Goal: Communication & Community: Ask a question

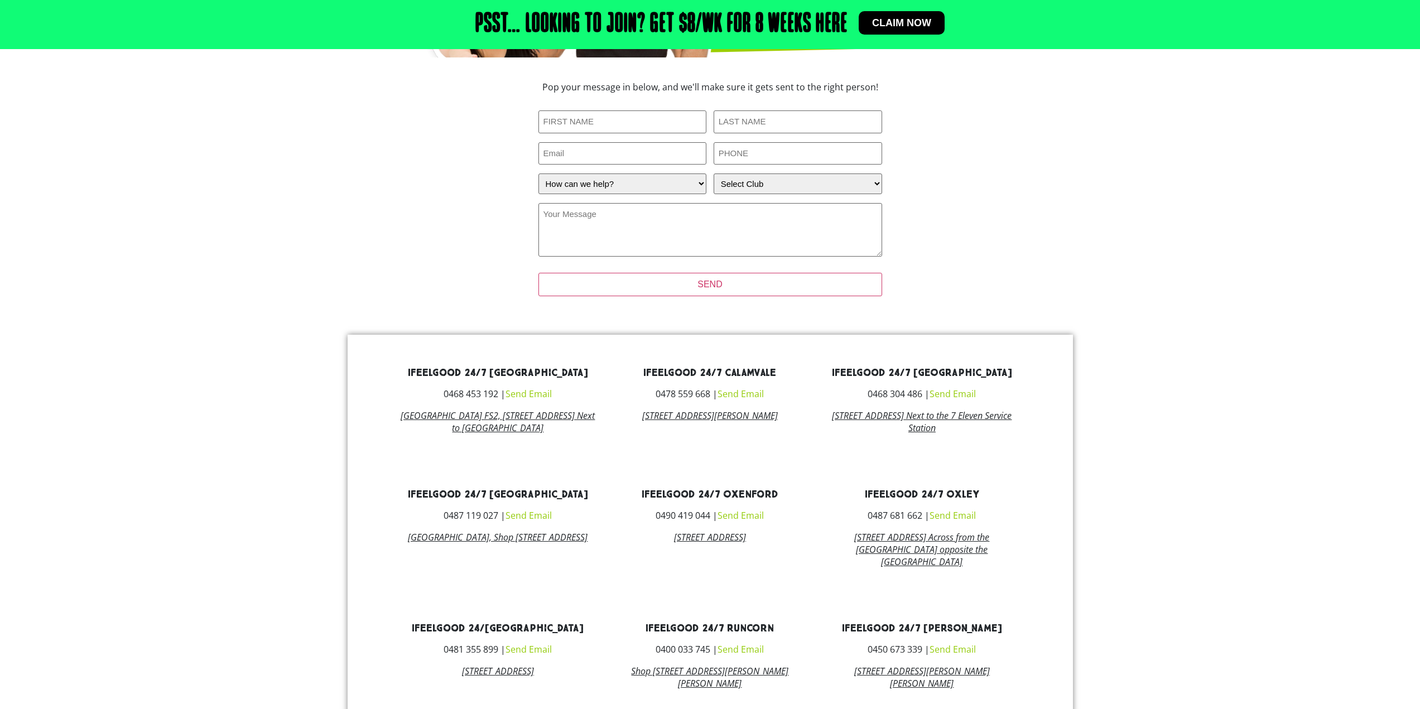
scroll to position [279, 0]
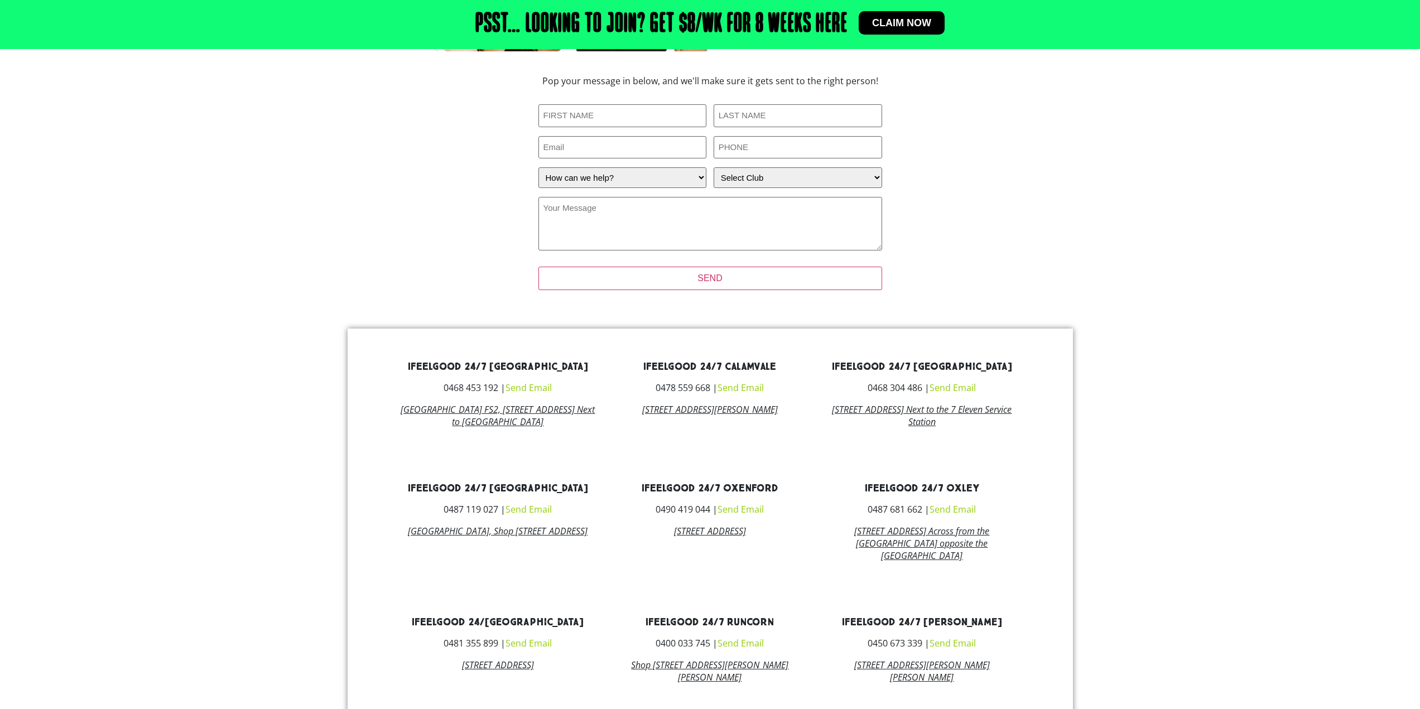
click at [752, 391] on link "Send Email" at bounding box center [741, 388] width 46 height 12
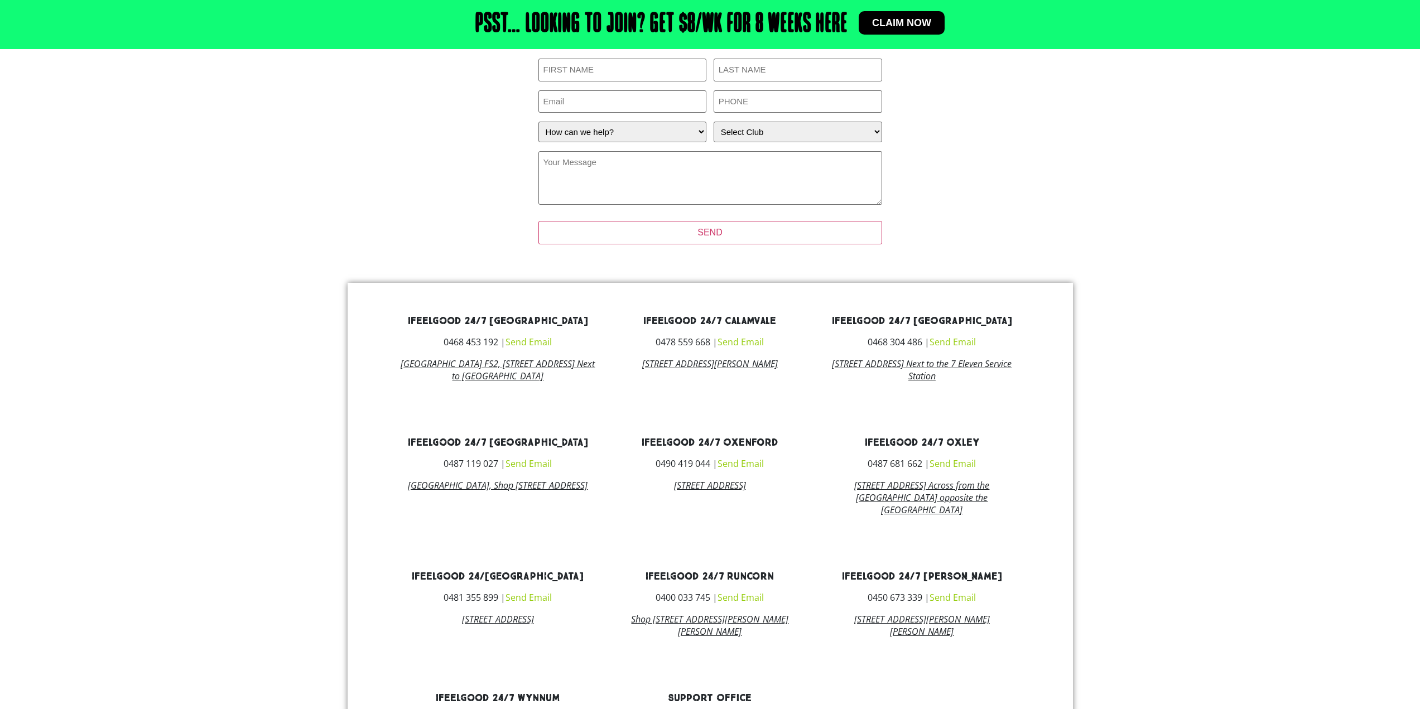
scroll to position [336, 0]
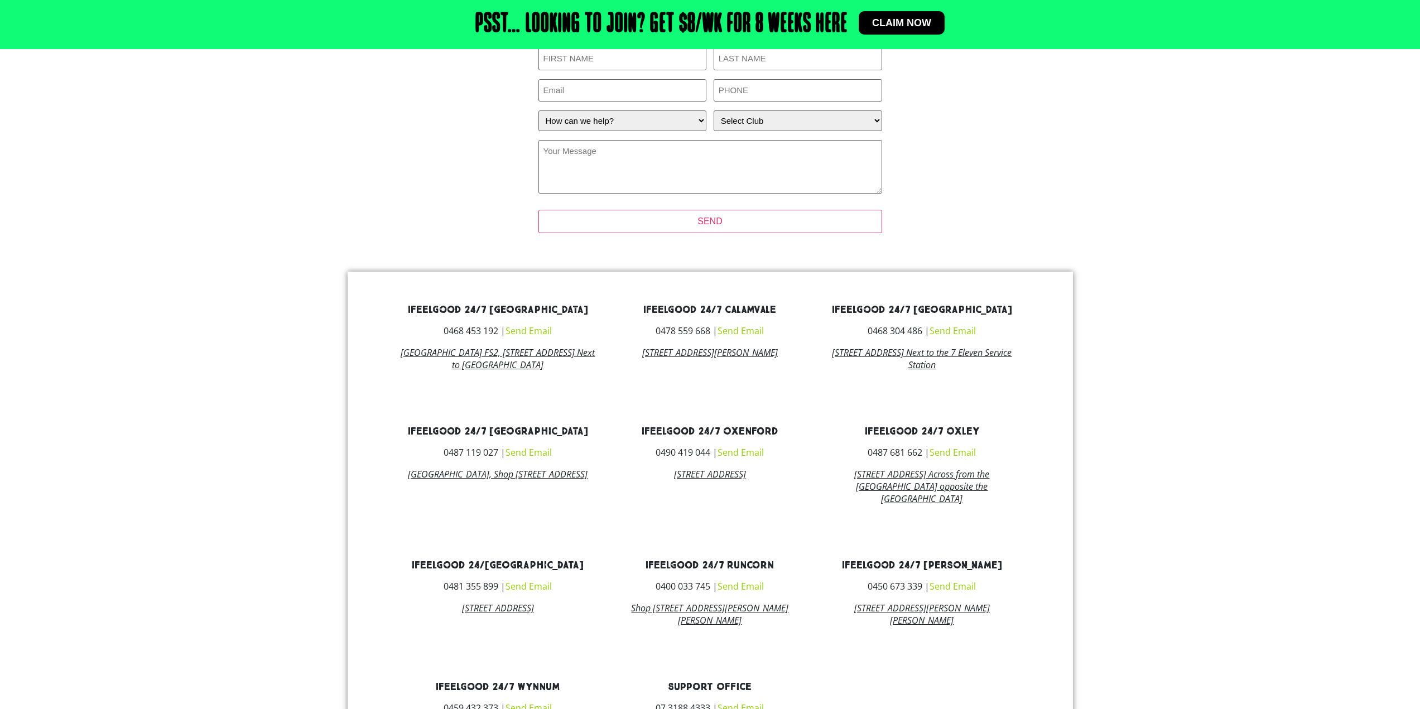
click at [751, 333] on link "Send Email" at bounding box center [741, 331] width 46 height 12
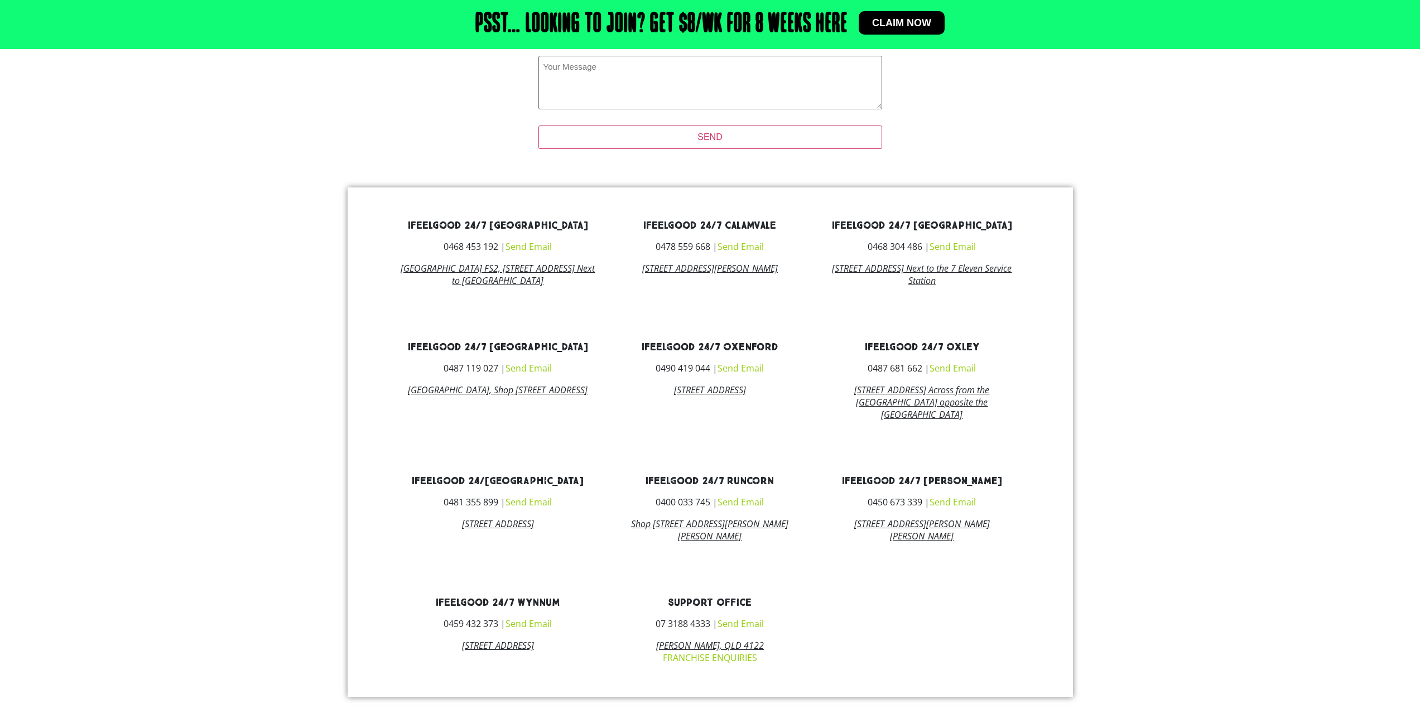
scroll to position [491, 0]
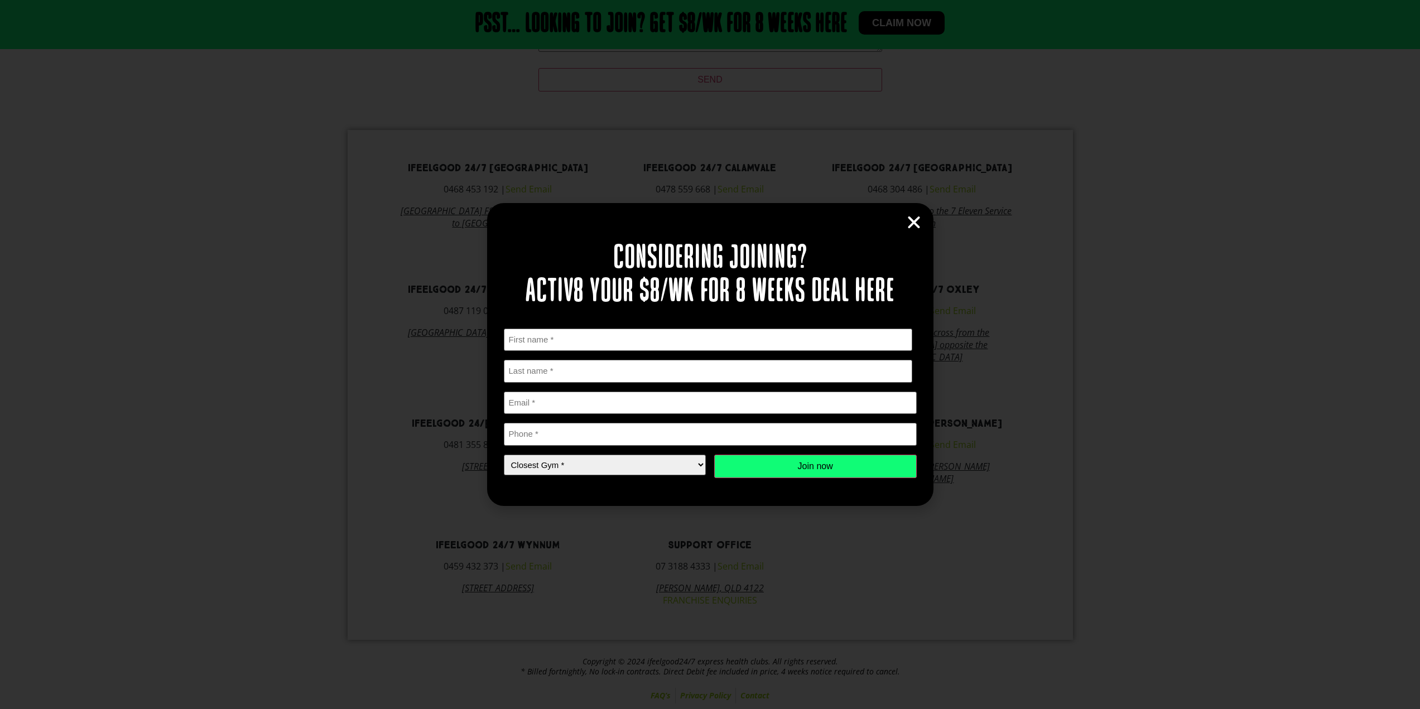
click at [917, 221] on icon "Close" at bounding box center [914, 222] width 17 height 17
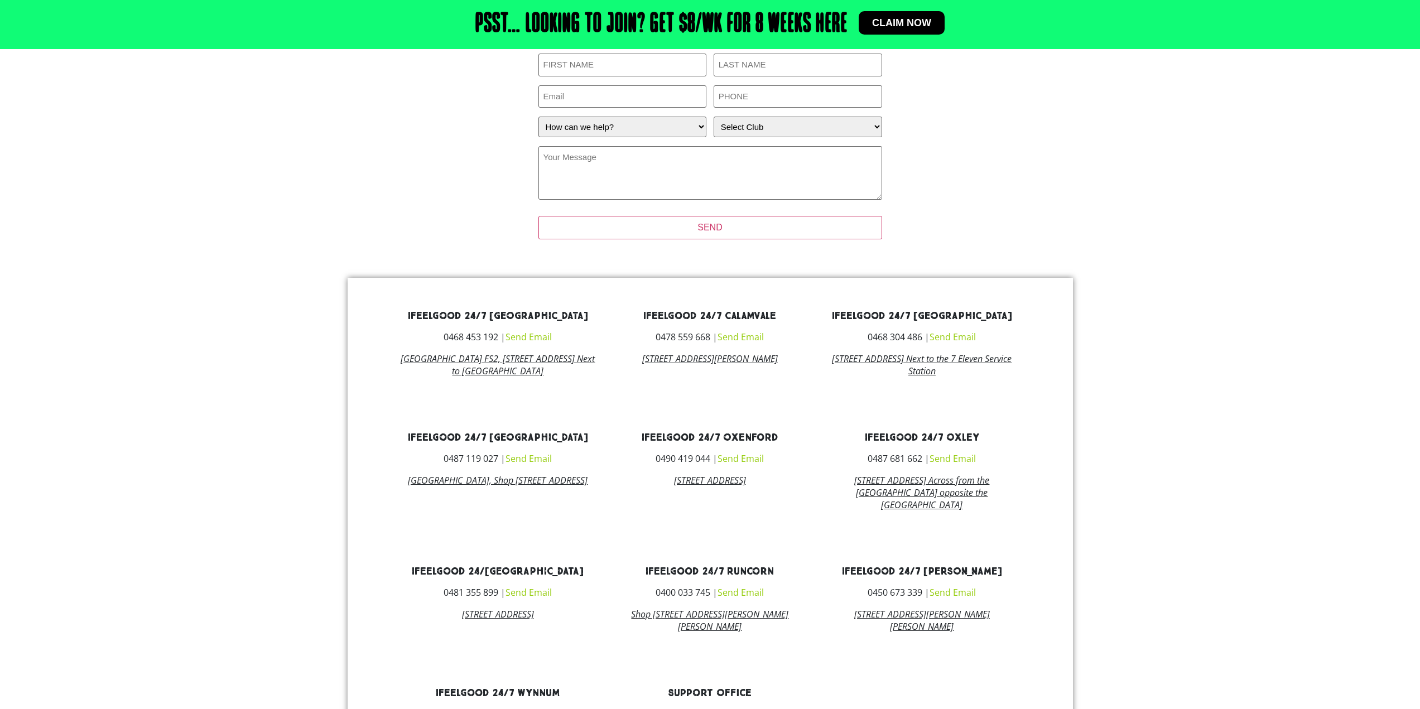
scroll to position [335, 0]
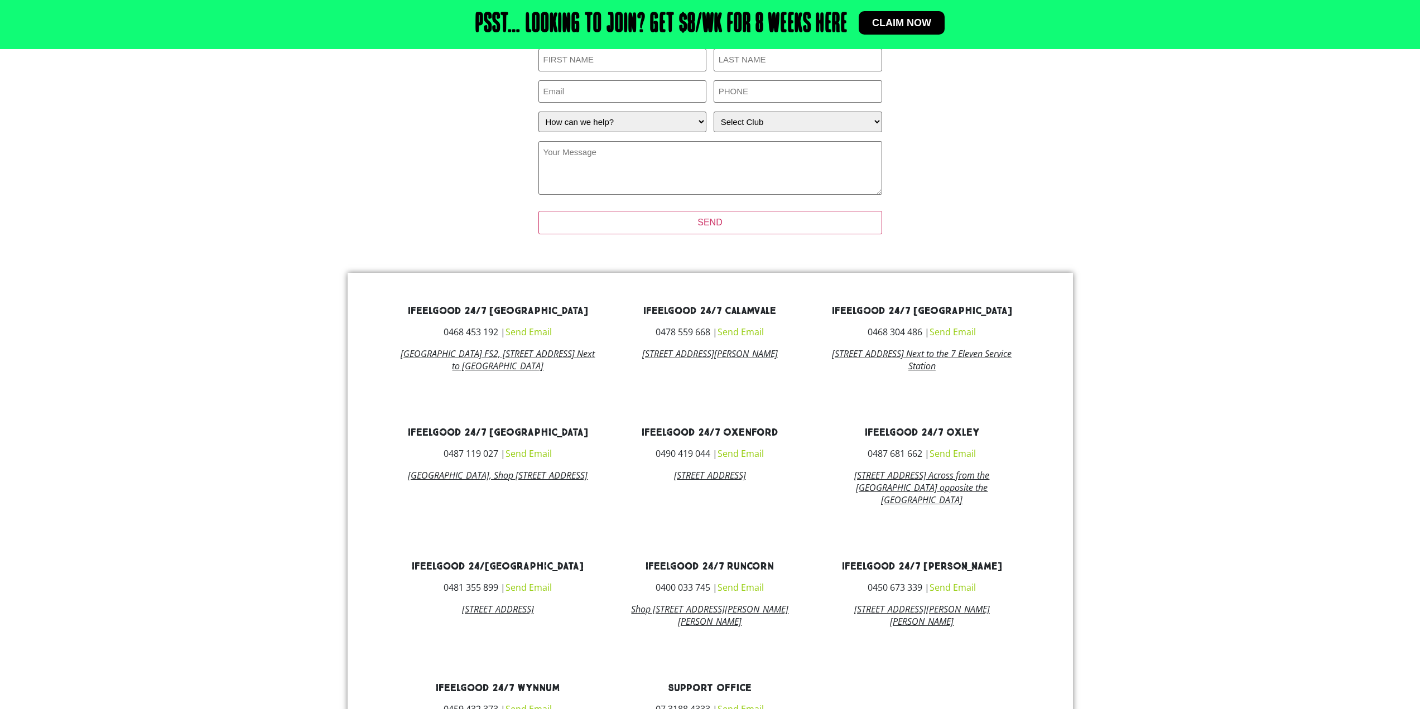
drag, startPoint x: 748, startPoint y: 332, endPoint x: 824, endPoint y: 286, distance: 89.1
click at [824, 286] on div "ifeelgood 24/7 Alexandra Hills 0468 453 192 | Send Email Alexandra Hills Shoppi…" at bounding box center [711, 528] width 726 height 510
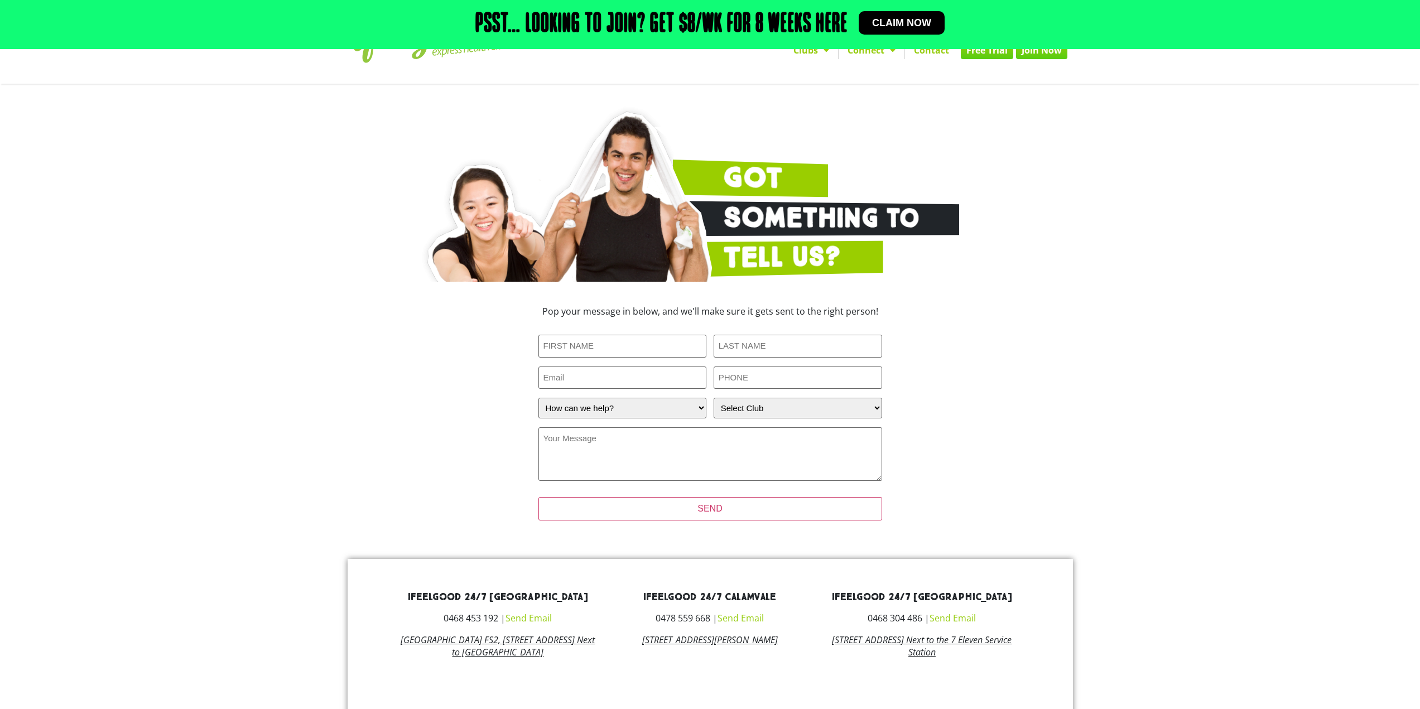
scroll to position [45, 0]
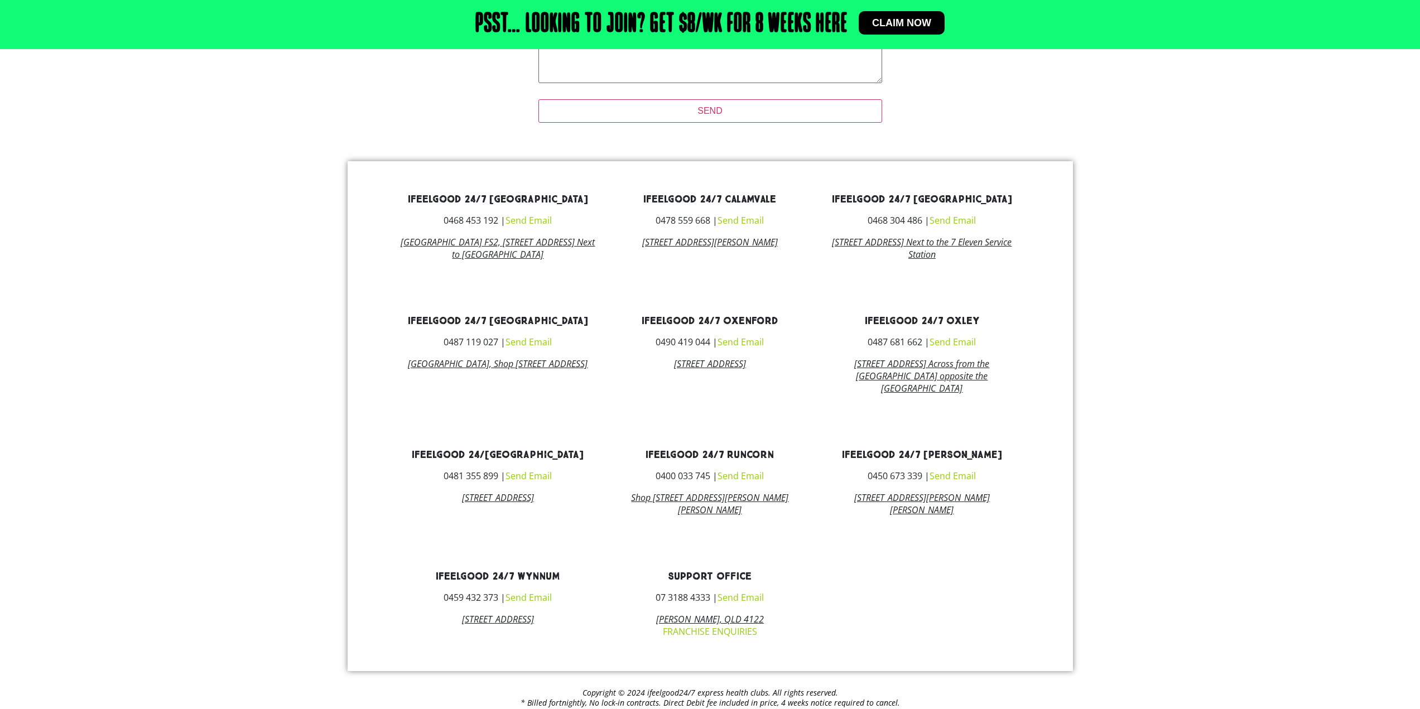
scroll to position [491, 0]
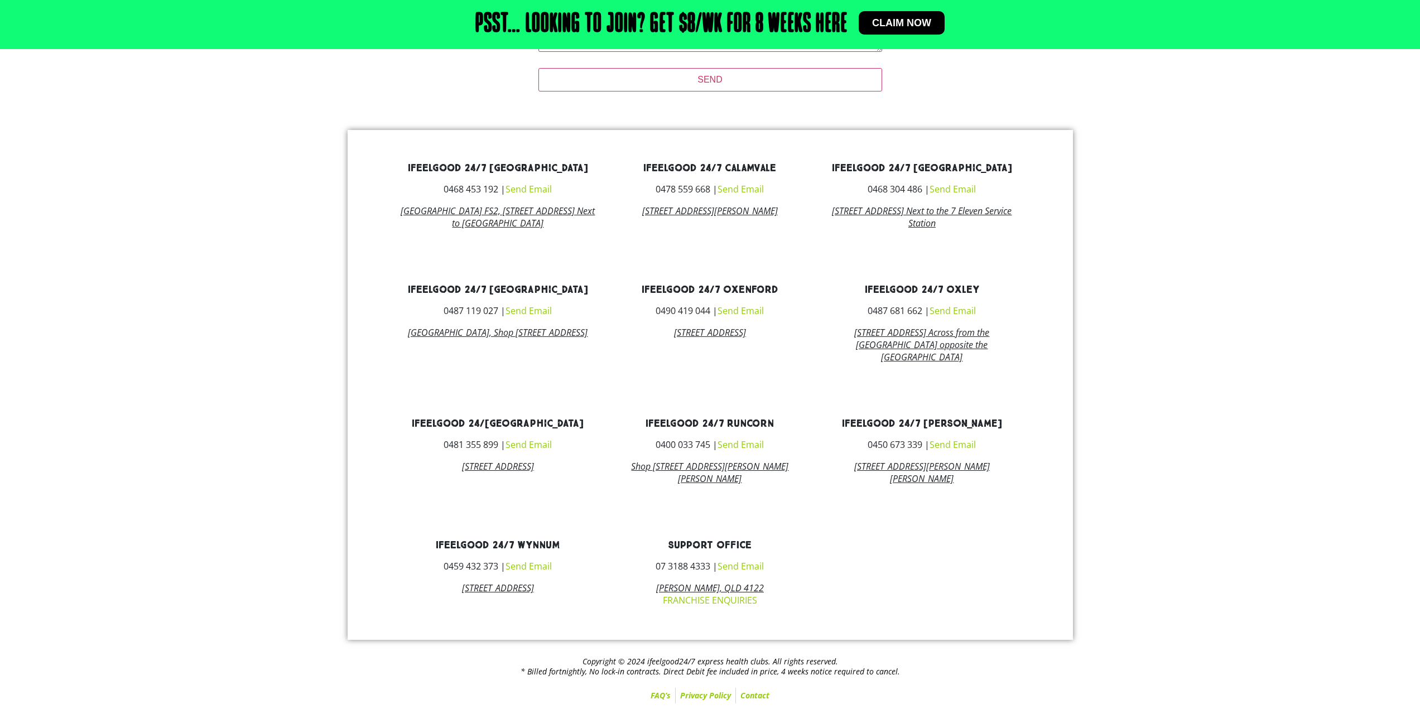
click at [762, 698] on link "Contact" at bounding box center [755, 696] width 38 height 16
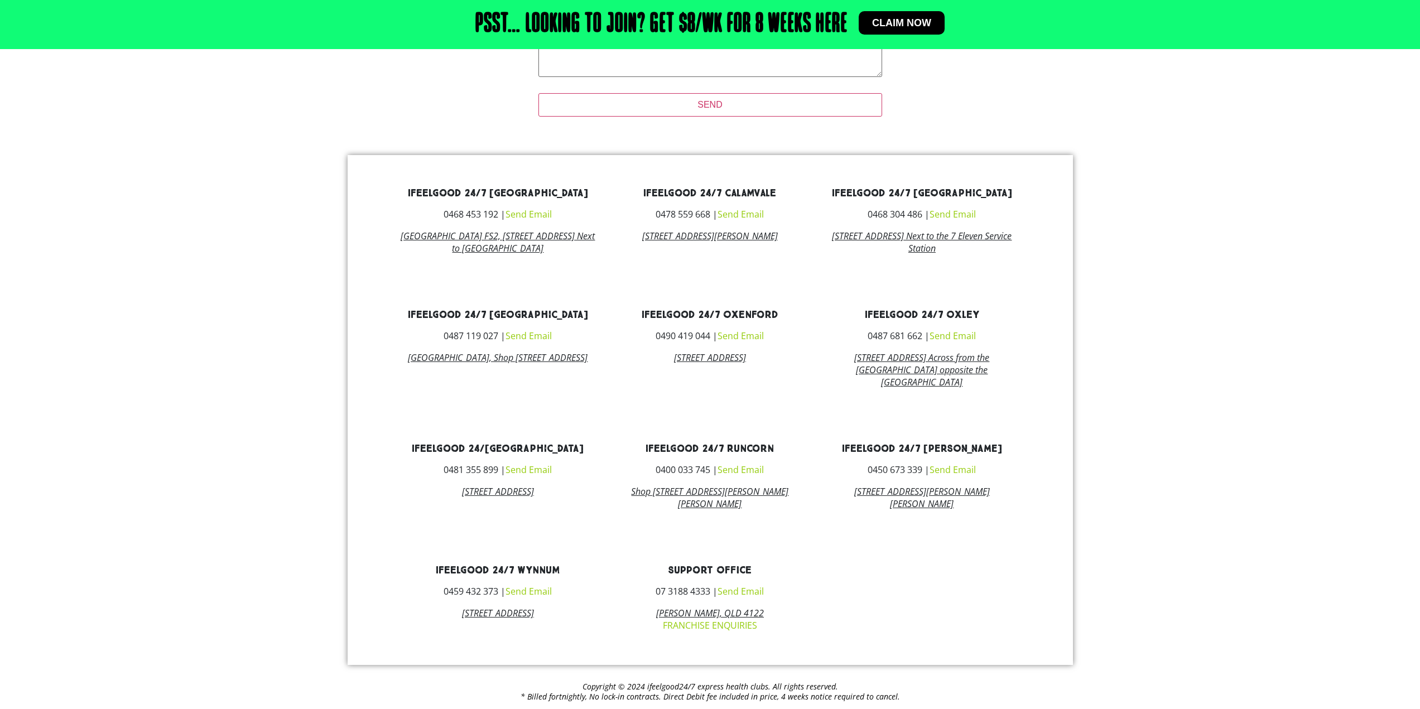
scroll to position [324, 0]
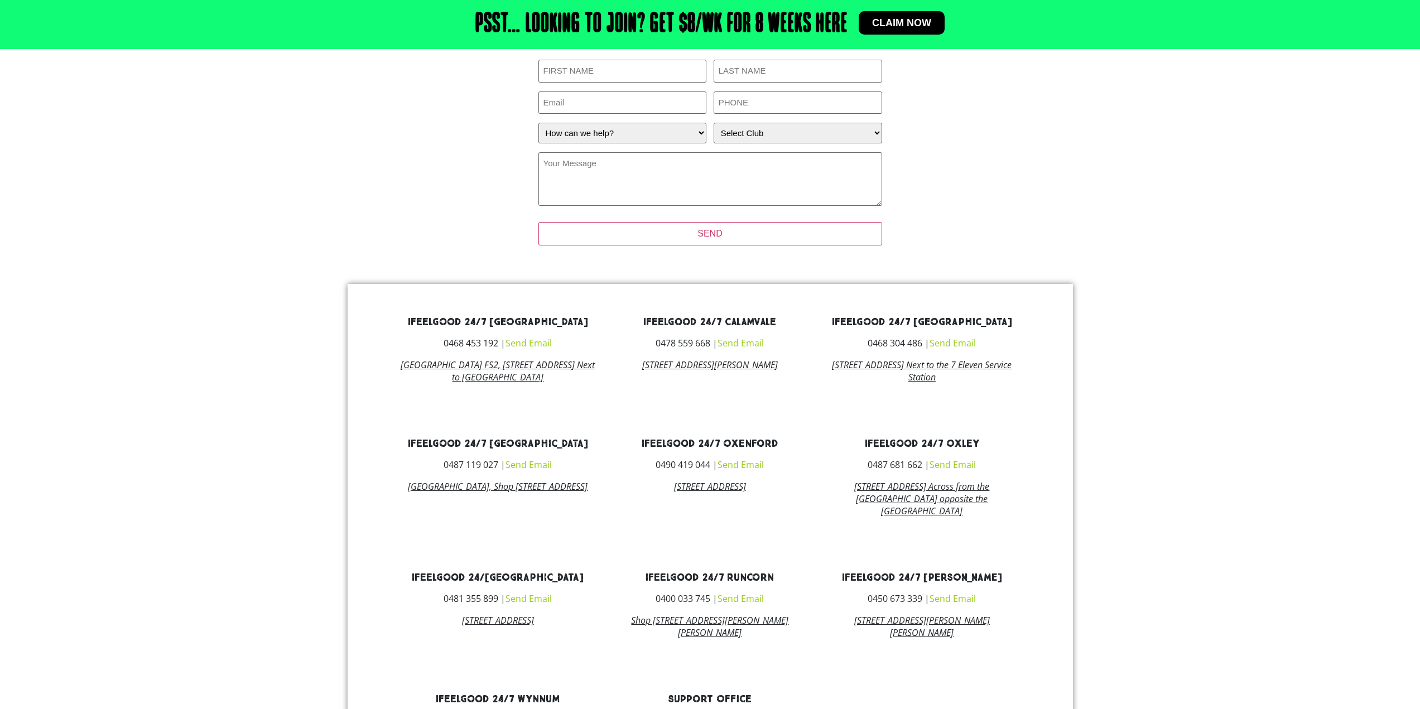
click at [741, 343] on link "Send Email" at bounding box center [741, 343] width 46 height 12
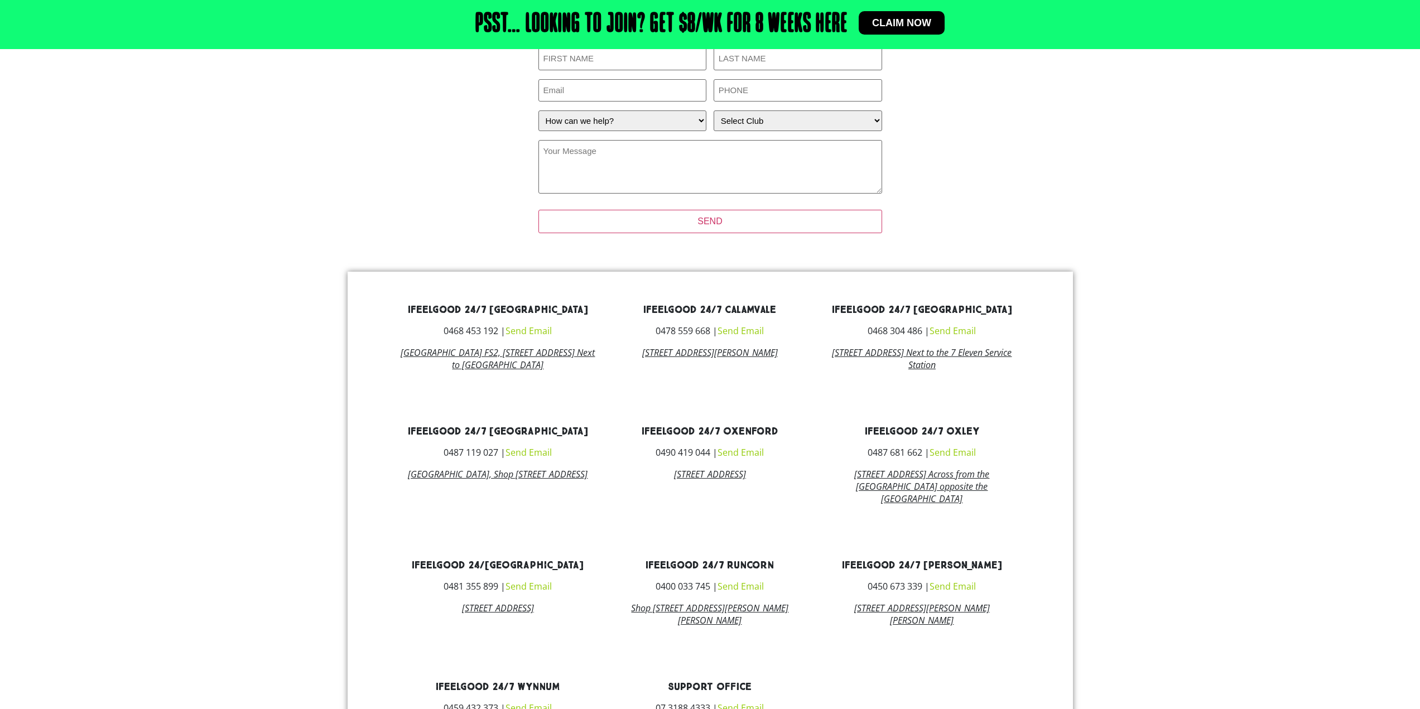
click at [741, 330] on link "Send Email" at bounding box center [741, 331] width 46 height 12
click at [955, 330] on link "Send Email" at bounding box center [953, 331] width 46 height 12
click at [962, 459] on link "Send Email" at bounding box center [953, 452] width 46 height 12
click at [954, 593] on link "Send Email" at bounding box center [953, 586] width 46 height 12
click at [527, 593] on link "Send Email" at bounding box center [529, 586] width 46 height 12
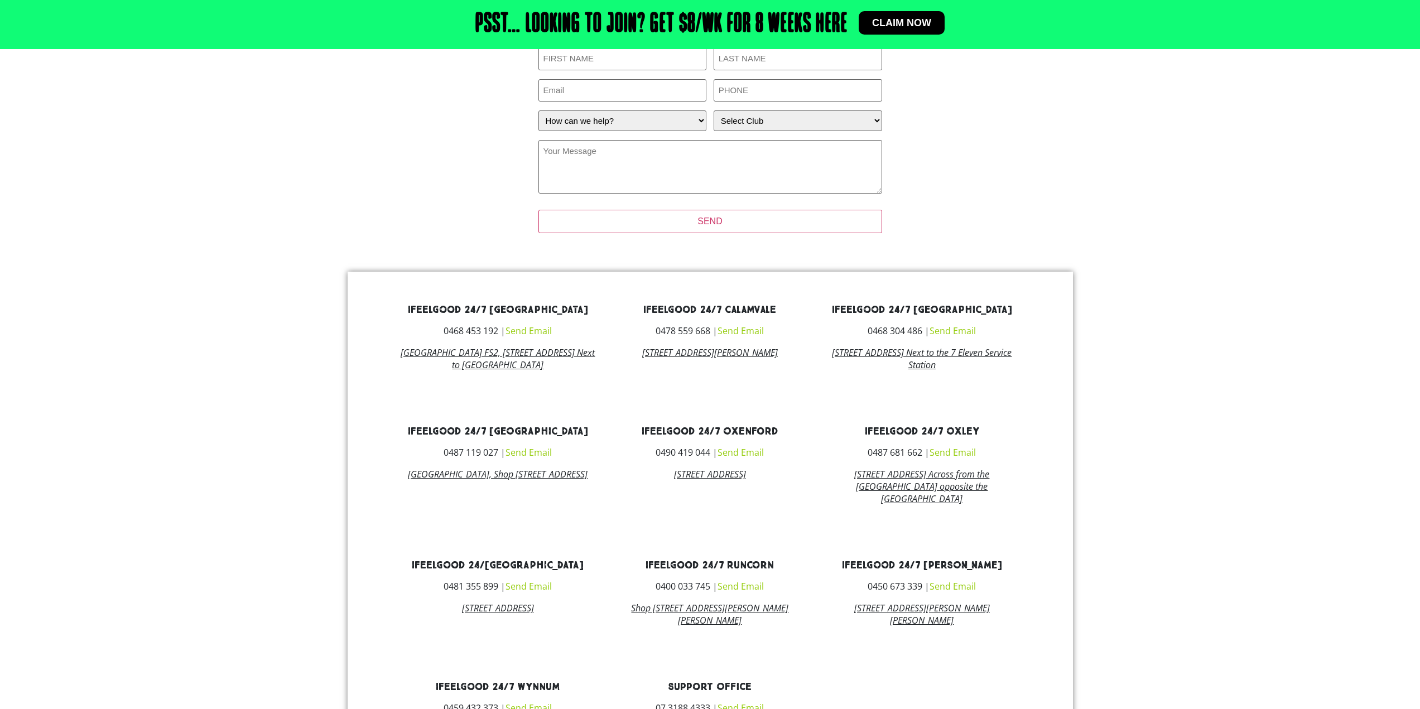
click at [537, 457] on div "ifeelgood 24/7 Middle Park 0487 119 027 | Send Email Park Village Shopping Cent…" at bounding box center [498, 466] width 212 height 95
click at [537, 459] on link "Send Email" at bounding box center [529, 452] width 46 height 12
click at [544, 331] on link "Send Email" at bounding box center [529, 331] width 46 height 12
click at [748, 330] on link "Send Email" at bounding box center [741, 331] width 46 height 12
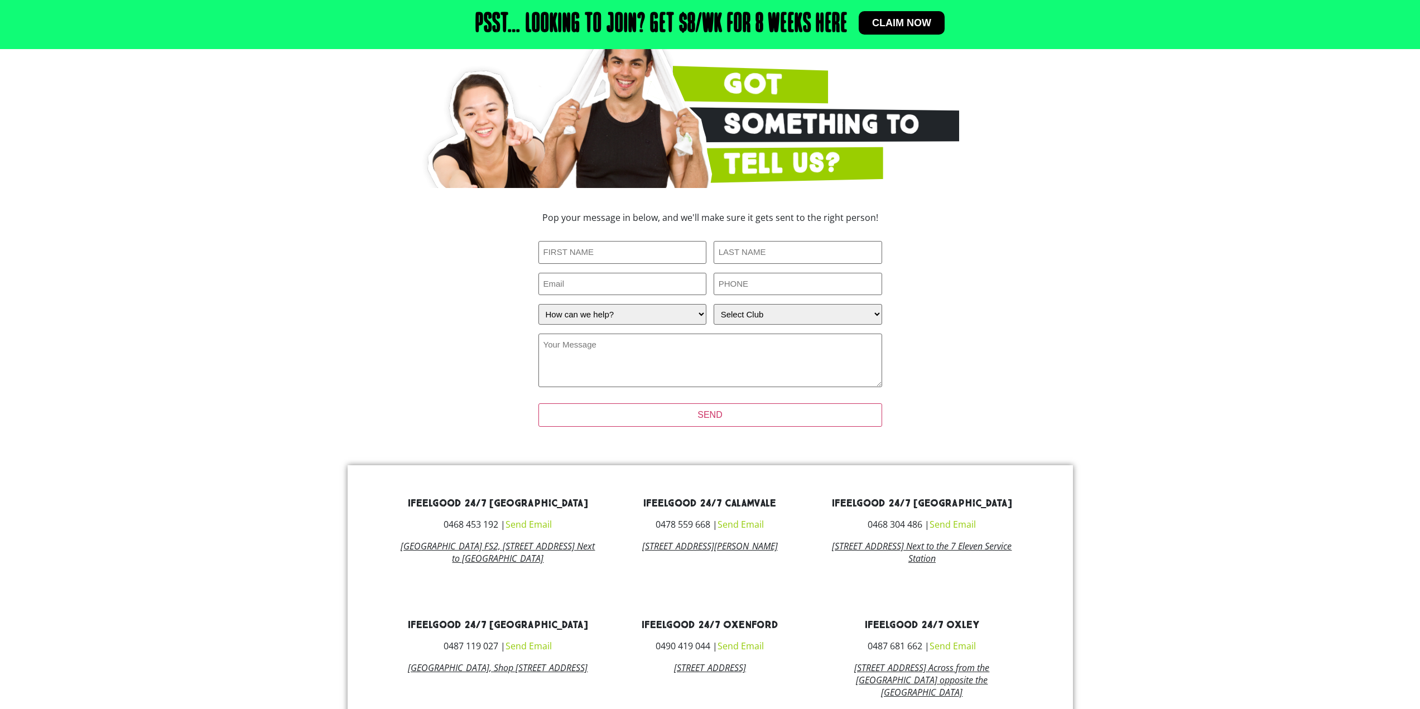
scroll to position [1, 0]
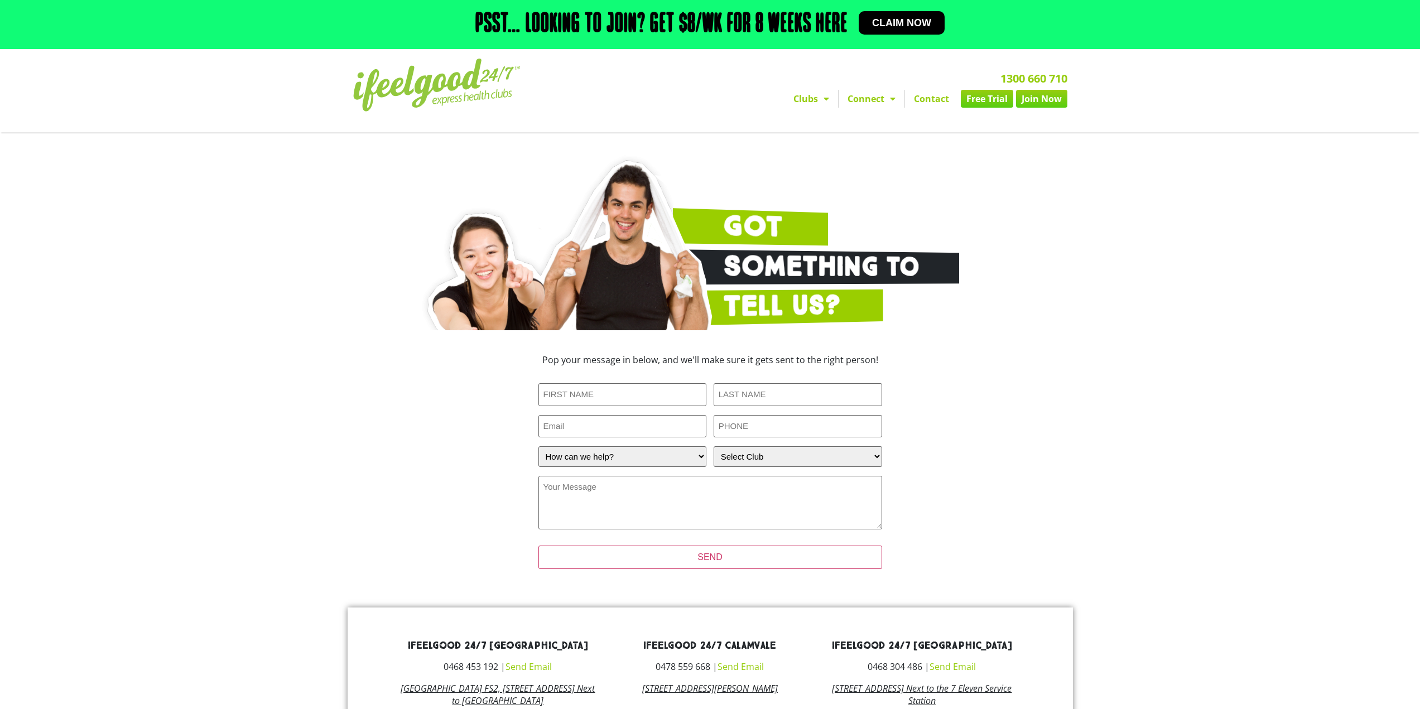
click at [938, 98] on link "Contact" at bounding box center [931, 99] width 53 height 18
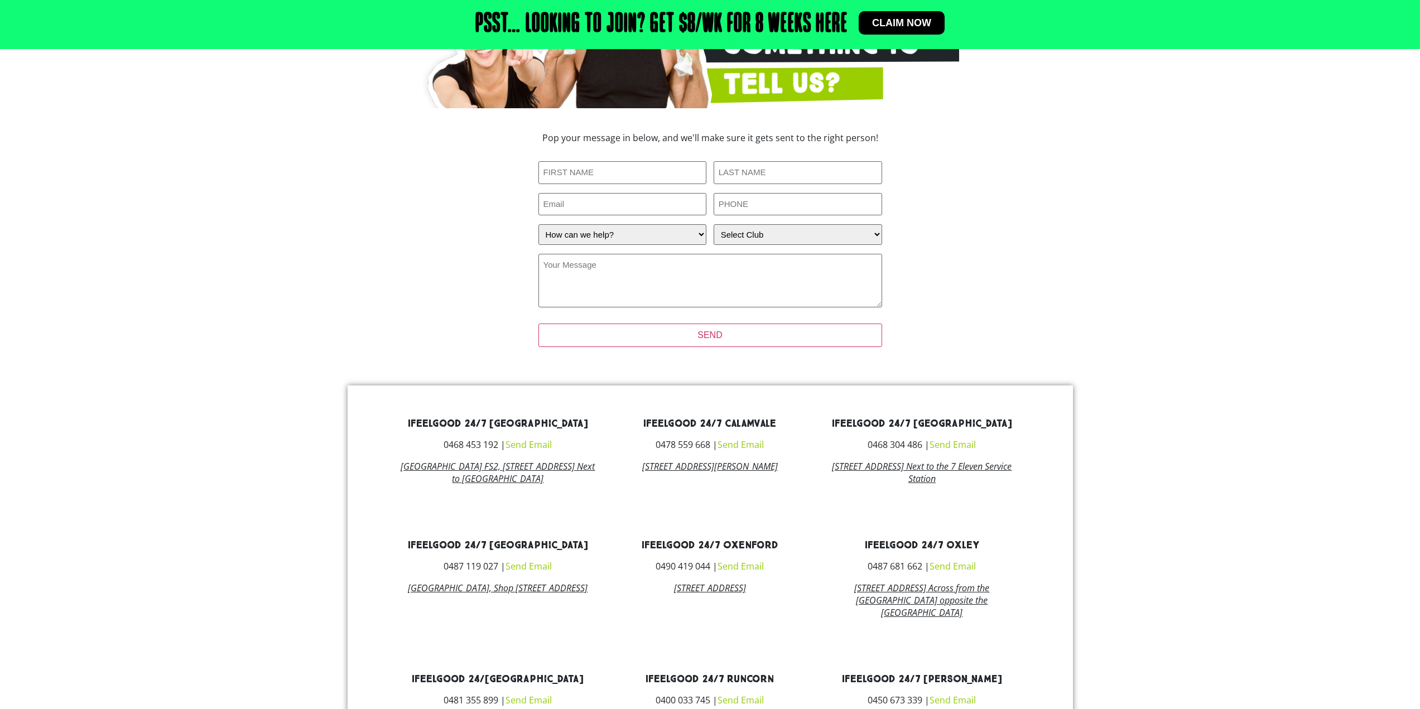
scroll to position [223, 0]
click at [309, 455] on section "ifeelgood 24/7 [GEOGRAPHIC_DATA] 0468 453 192 | Send Email [GEOGRAPHIC_DATA][ST…" at bounding box center [710, 640] width 1420 height 510
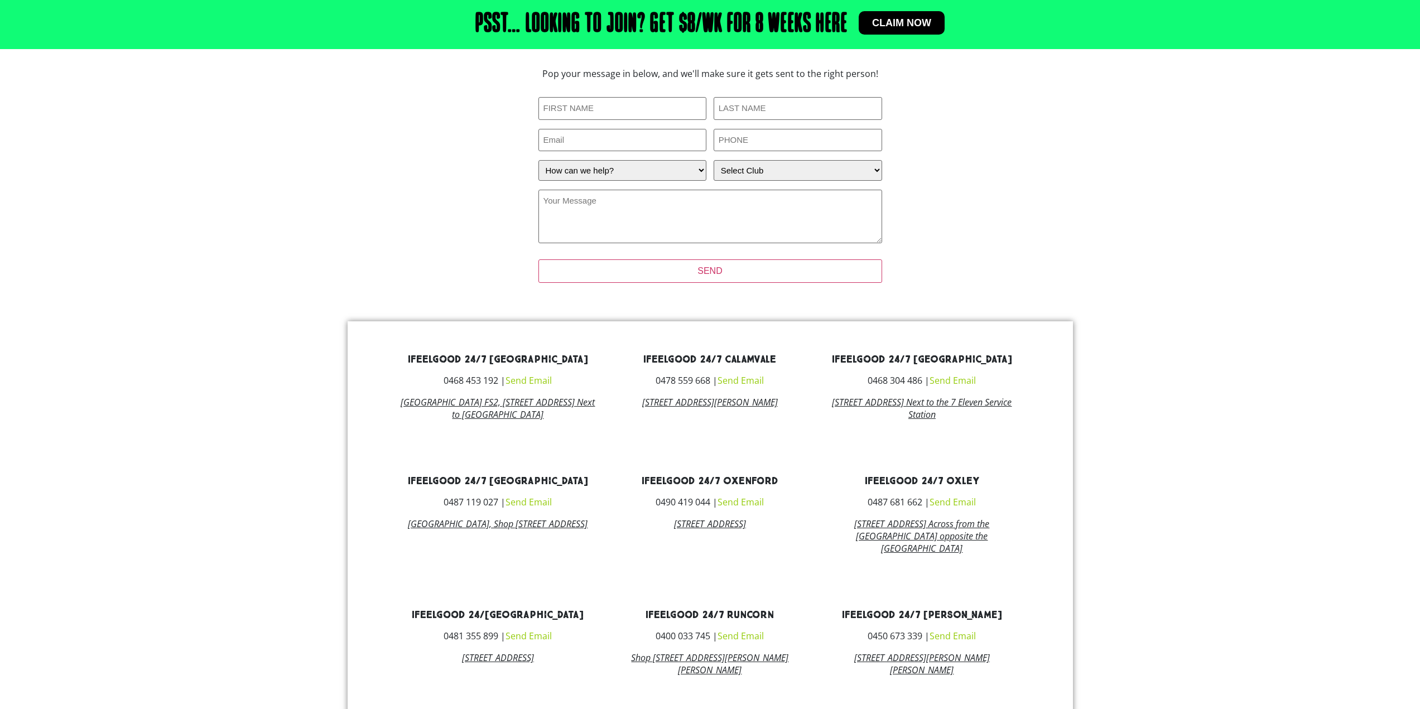
scroll to position [391, 0]
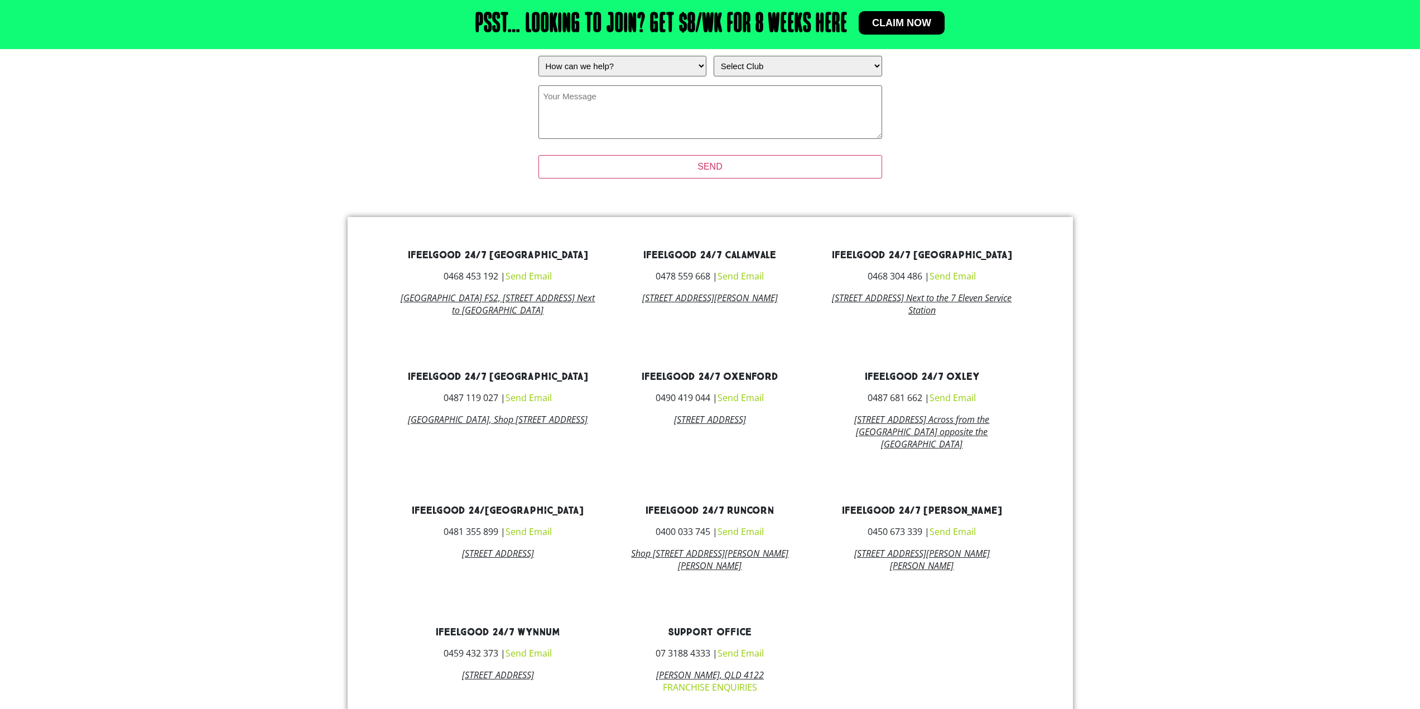
click at [751, 276] on link "Send Email" at bounding box center [741, 276] width 46 height 12
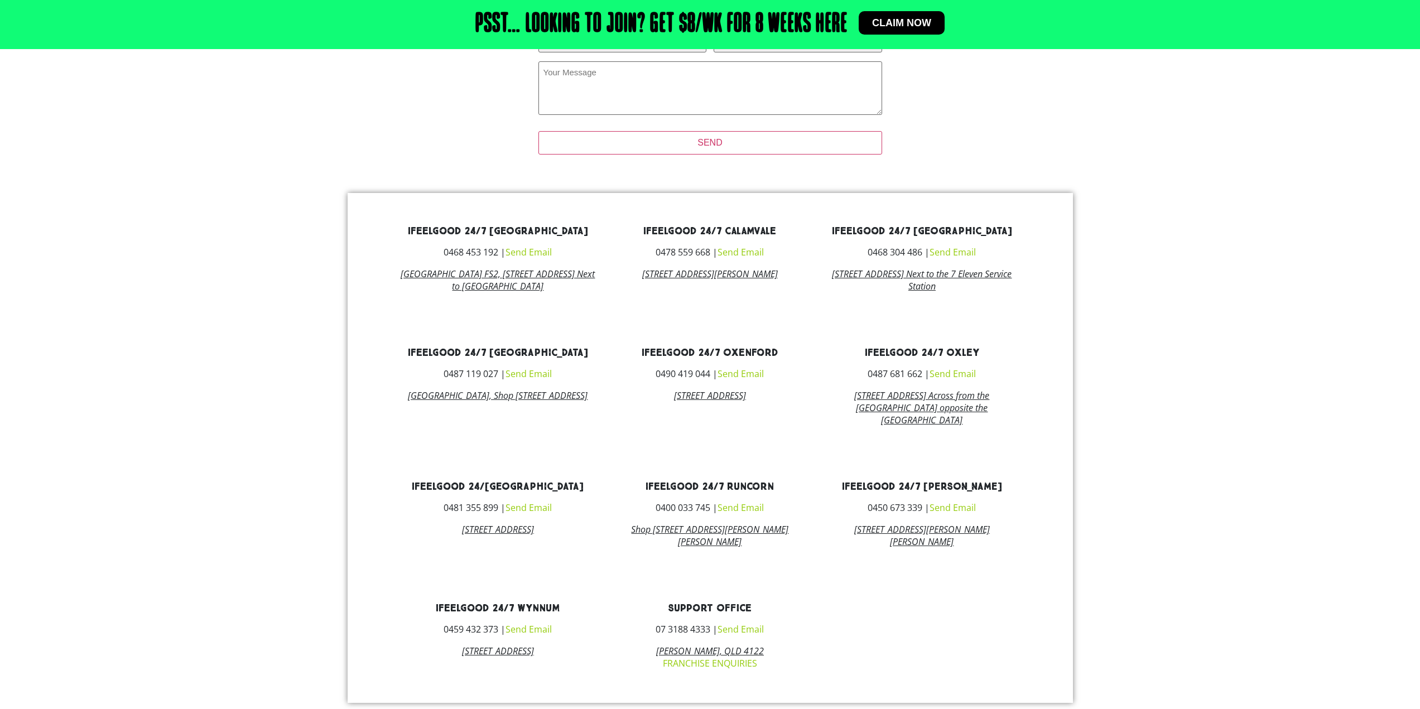
scroll to position [491, 0]
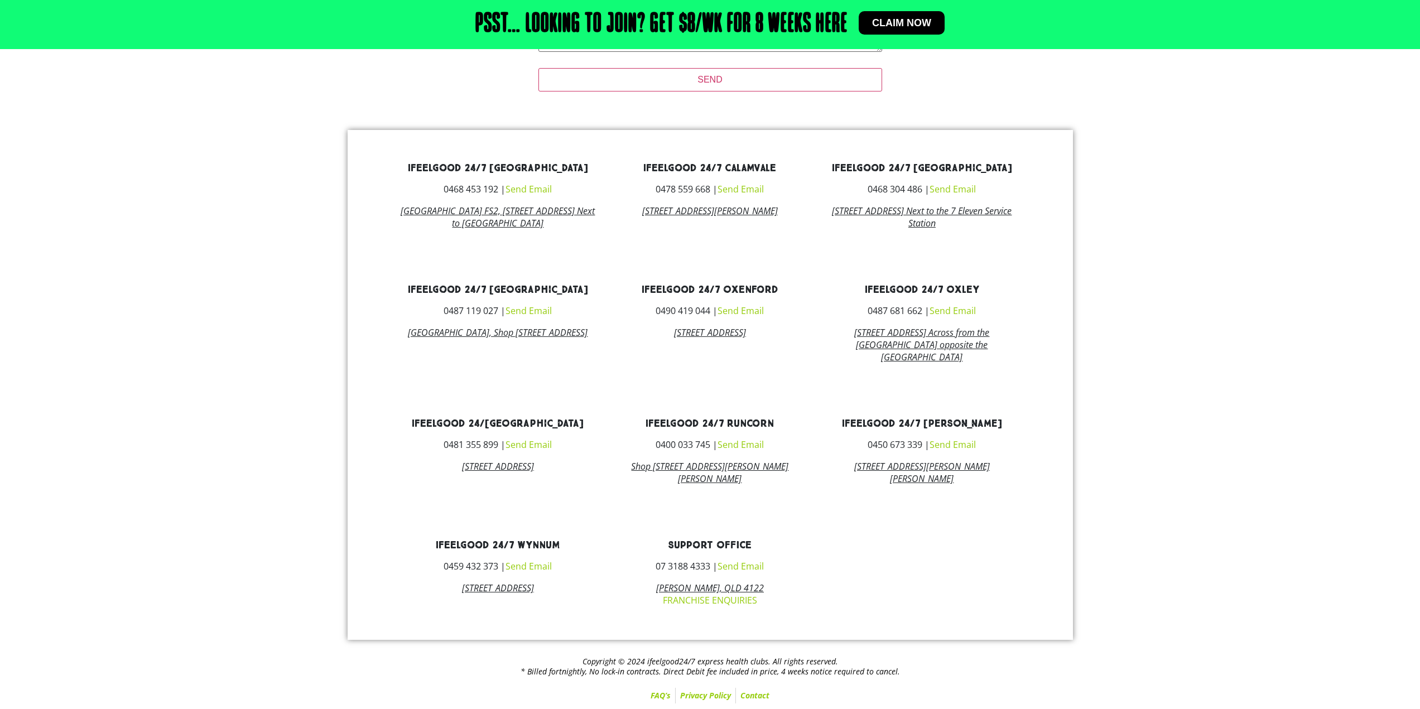
click at [951, 442] on link "Send Email" at bounding box center [953, 445] width 46 height 12
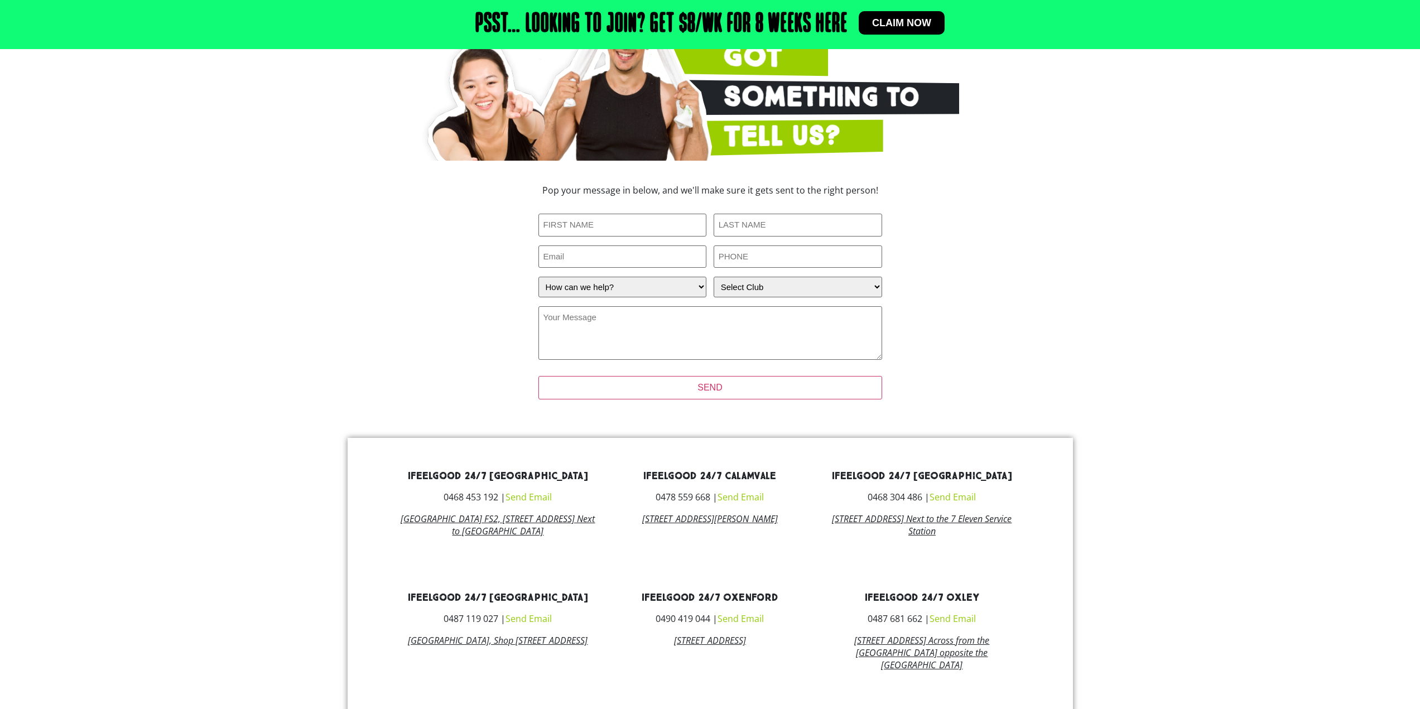
scroll to position [169, 0]
click at [619, 233] on input "First Name (Required)" at bounding box center [623, 226] width 169 height 23
click at [1013, 224] on section "Pop your message in below, and we'll make sure it gets sent to the right person…" at bounding box center [710, 300] width 636 height 238
click at [587, 224] on input "First Name (Required)" at bounding box center [623, 226] width 169 height 23
type input "[PERSON_NAME]"
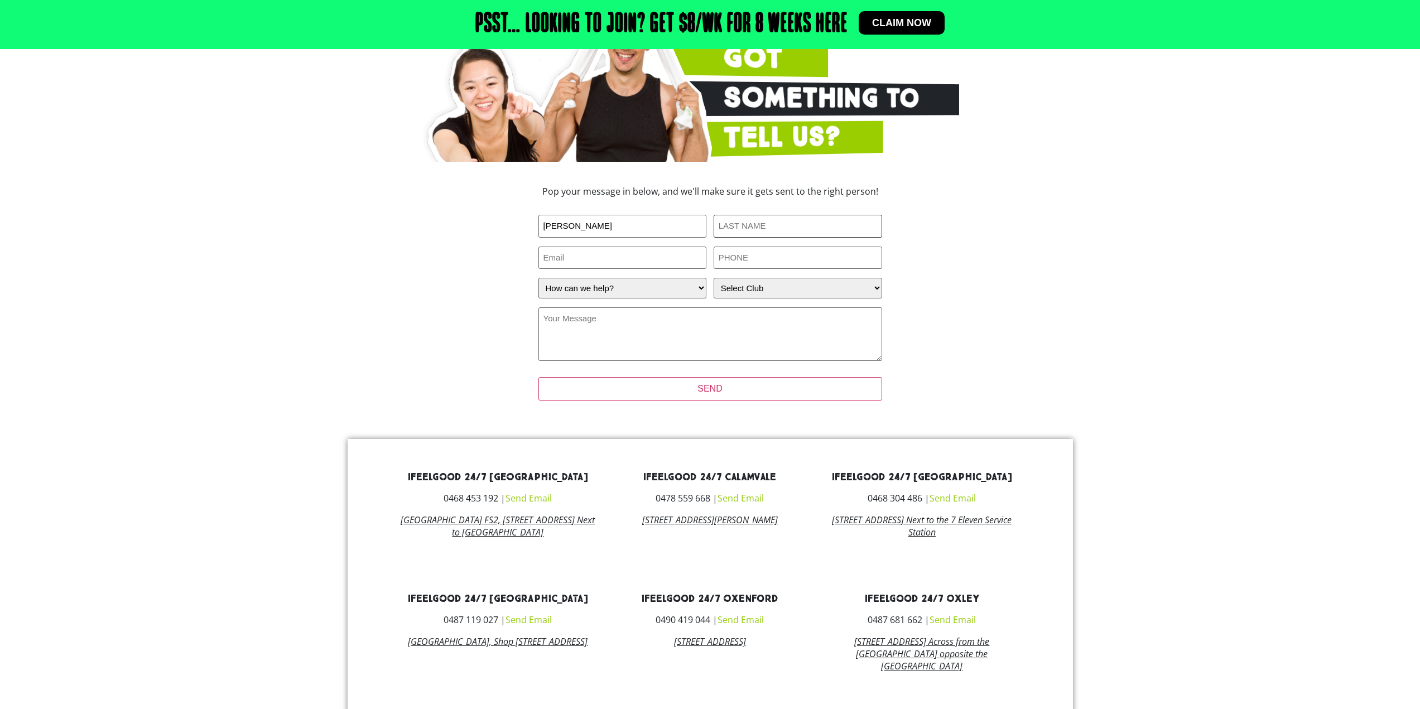
click at [830, 224] on input "Last Name (Required)" at bounding box center [798, 226] width 169 height 23
type input "Row"
click at [954, 228] on div "Pop your message in below, and we'll make sure it gets sent to the right person…" at bounding box center [710, 300] width 502 height 238
click at [595, 262] on input "Email" at bounding box center [623, 258] width 169 height 23
click at [968, 268] on section "Pop your message in below, and we'll make sure it gets sent to the right person…" at bounding box center [710, 300] width 636 height 238
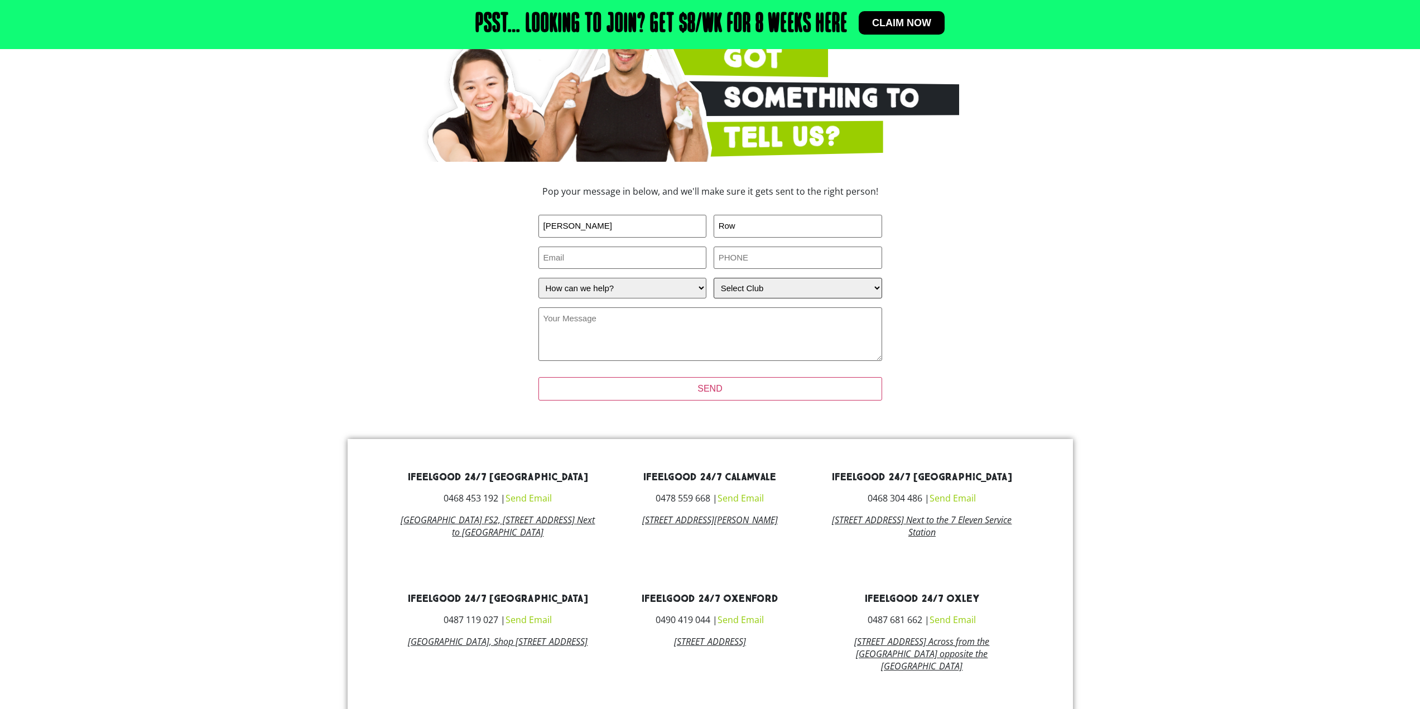
click at [861, 293] on select "Select Club [GEOGRAPHIC_DATA] [GEOGRAPHIC_DATA] [GEOGRAPHIC_DATA] [GEOGRAPHIC_D…" at bounding box center [798, 288] width 169 height 21
click at [938, 343] on div "Pop your message in below, and we'll make sure it gets sent to the right person…" at bounding box center [710, 300] width 502 height 238
click at [626, 327] on textarea "Your Message (Required)" at bounding box center [711, 335] width 344 height 54
click at [471, 302] on div "Pop your message in below, and we'll make sure it gets sent to the right person…" at bounding box center [710, 300] width 502 height 238
click at [609, 284] on select "How can we help? I have a question about joining I'm a current member who has a…" at bounding box center [623, 288] width 169 height 21
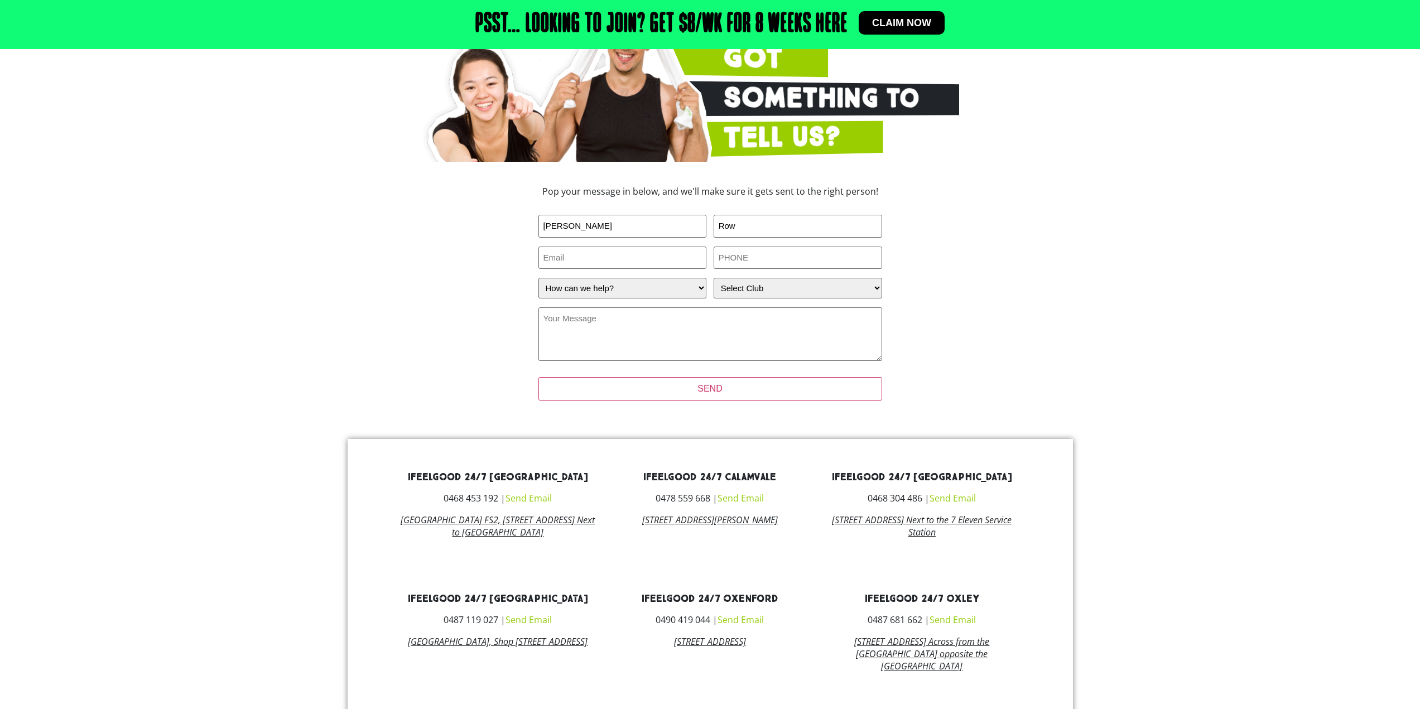
click at [472, 286] on div "Pop your message in below, and we'll make sure it gets sent to the right person…" at bounding box center [710, 300] width 502 height 238
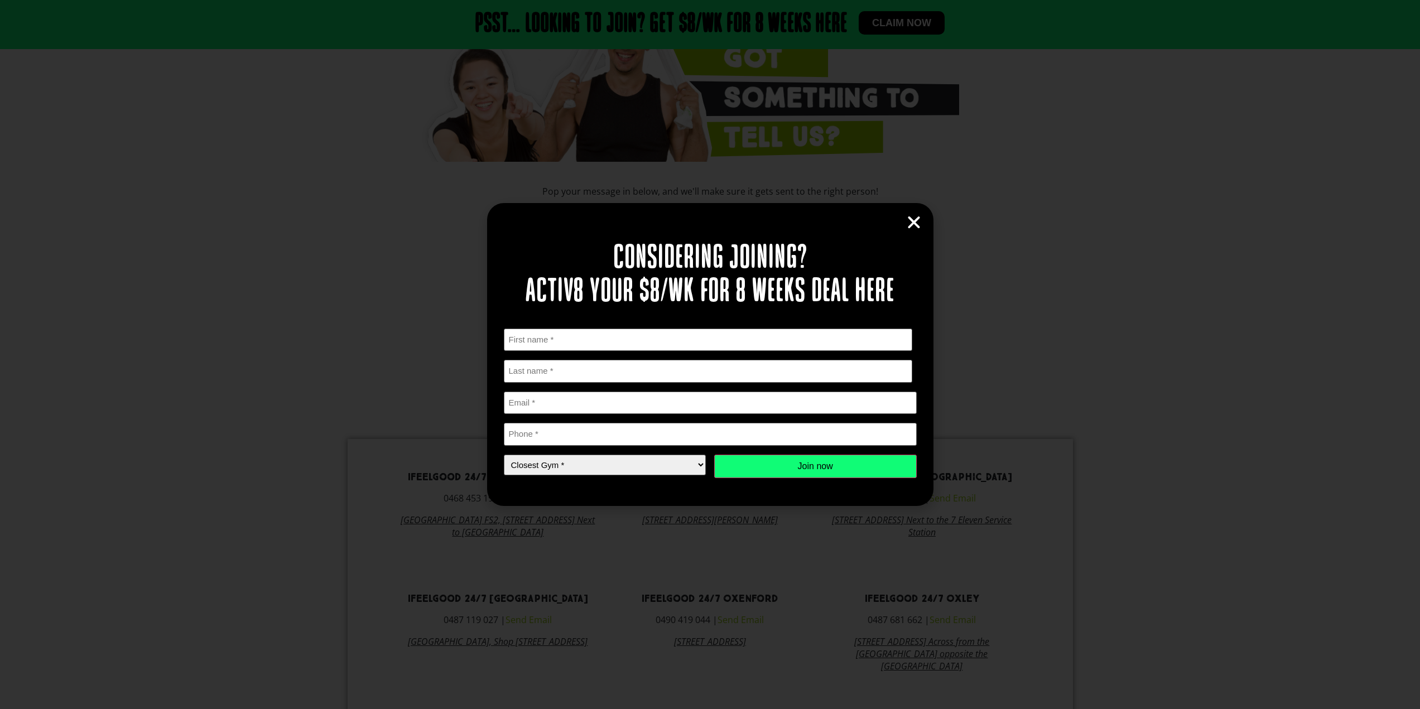
click at [915, 223] on icon "Close" at bounding box center [914, 222] width 17 height 17
